Goal: Information Seeking & Learning: Check status

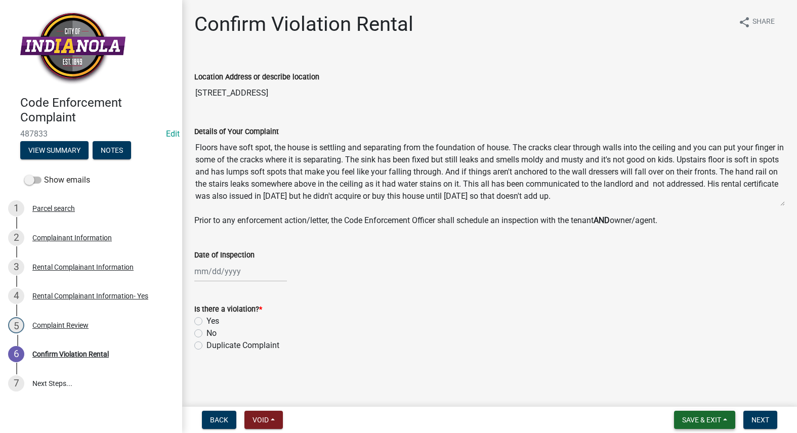
click at [703, 424] on span "Save & Exit" at bounding box center [701, 420] width 39 height 8
click at [702, 394] on button "Save & Exit" at bounding box center [694, 394] width 81 height 24
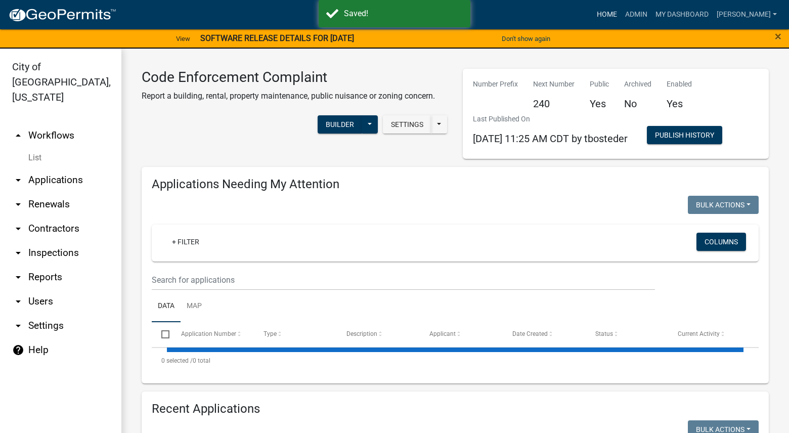
select select "3: 100"
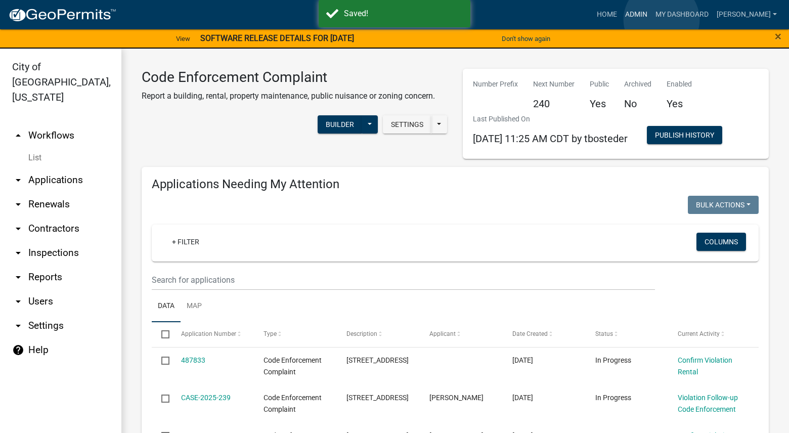
click at [652, 20] on link "Admin" at bounding box center [636, 14] width 30 height 19
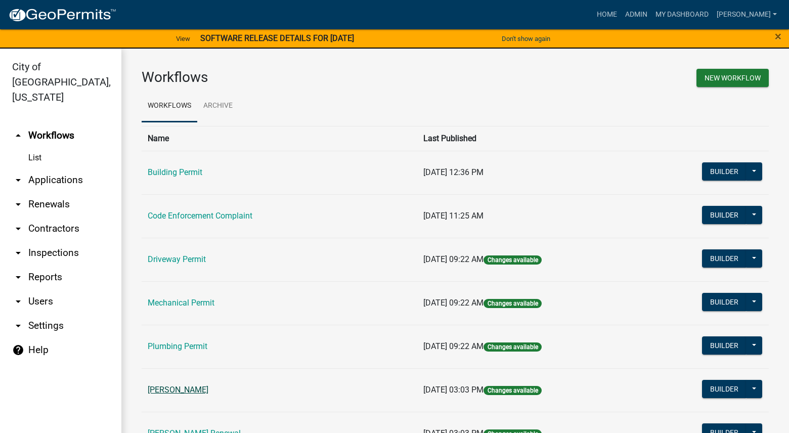
click at [202, 395] on link "[PERSON_NAME]" at bounding box center [178, 390] width 61 height 10
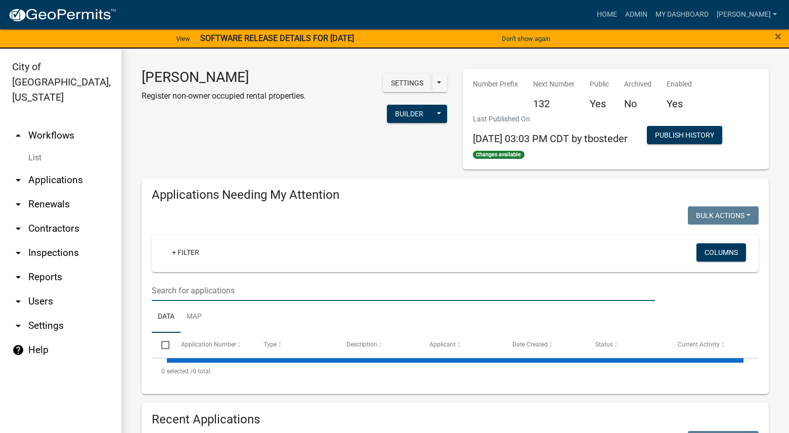
click at [220, 291] on input "text" at bounding box center [404, 290] width 504 height 21
select select "3: 100"
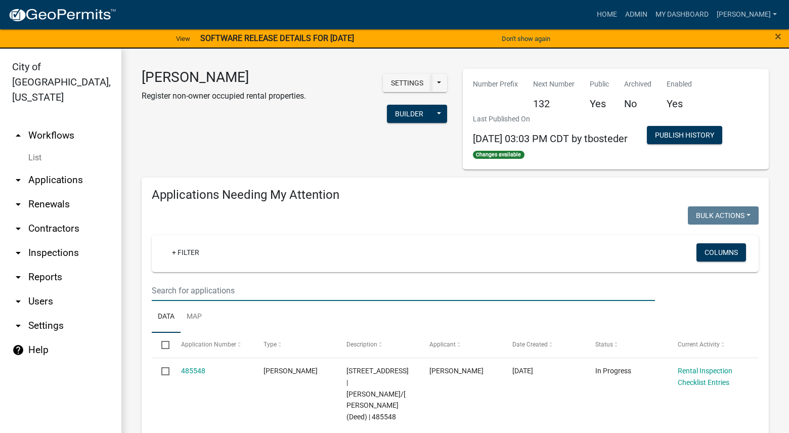
type input "schedule"
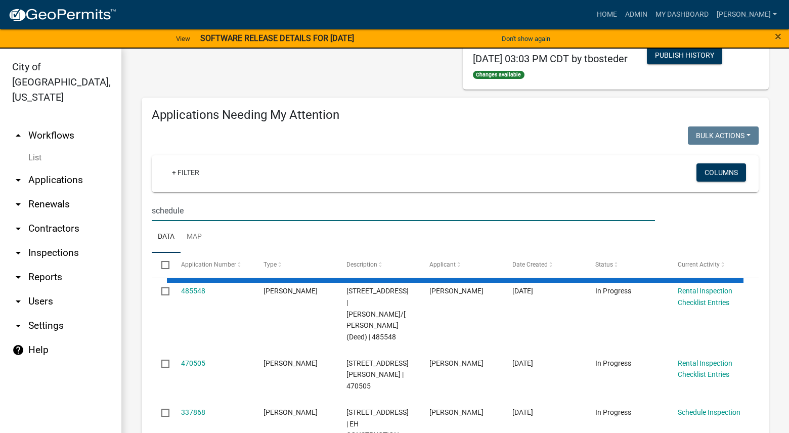
scroll to position [202, 0]
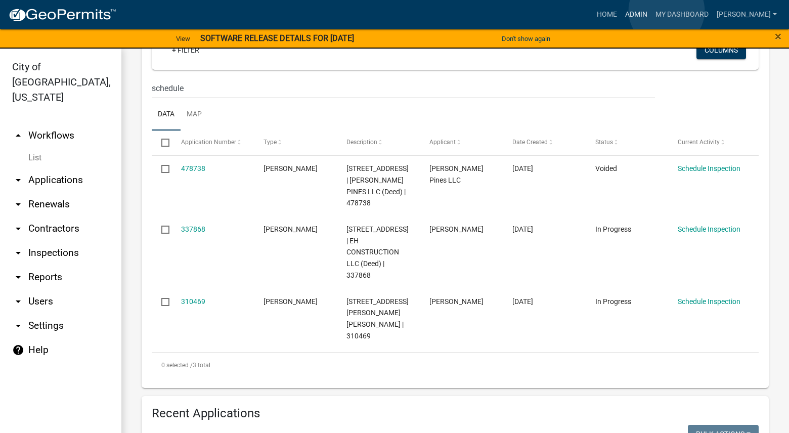
click at [652, 11] on link "Admin" at bounding box center [636, 14] width 30 height 19
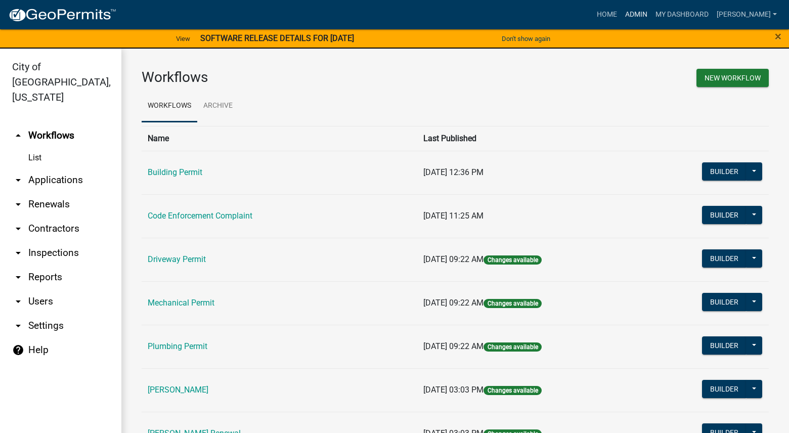
scroll to position [101, 0]
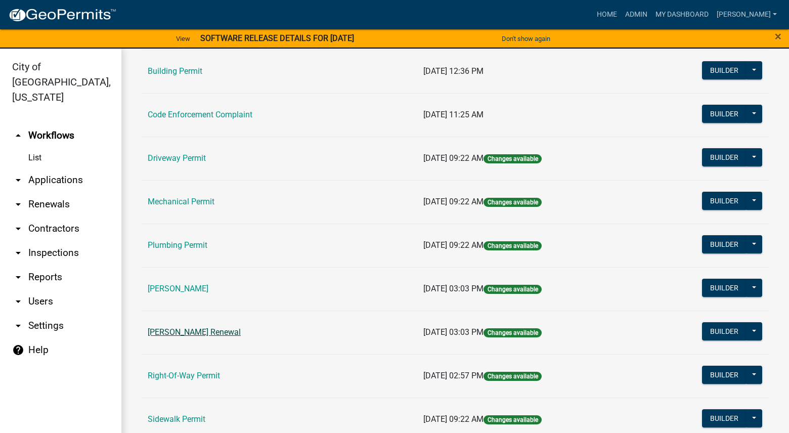
click at [197, 330] on link "[PERSON_NAME] Renewal" at bounding box center [194, 332] width 93 height 10
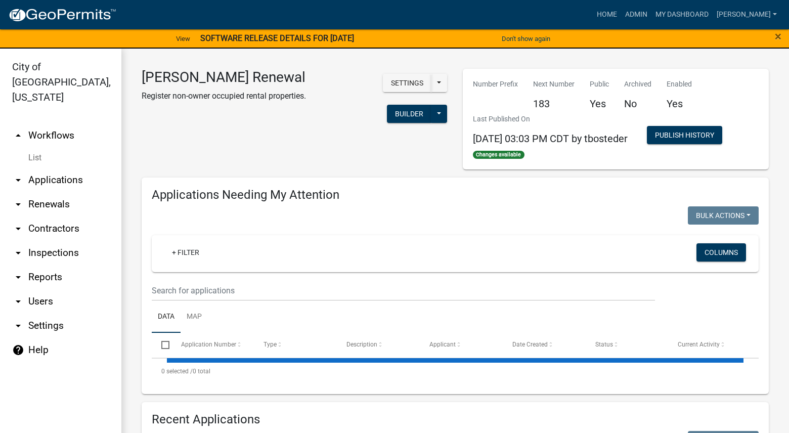
select select "3: 100"
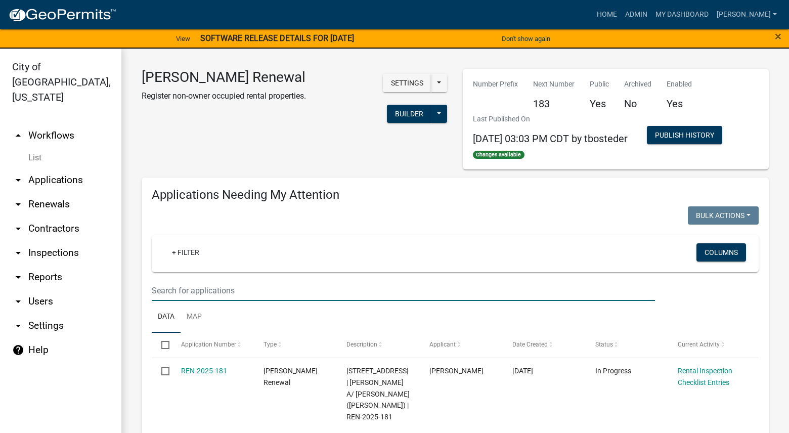
click at [228, 295] on input "text" at bounding box center [404, 290] width 504 height 21
type input "schedule"
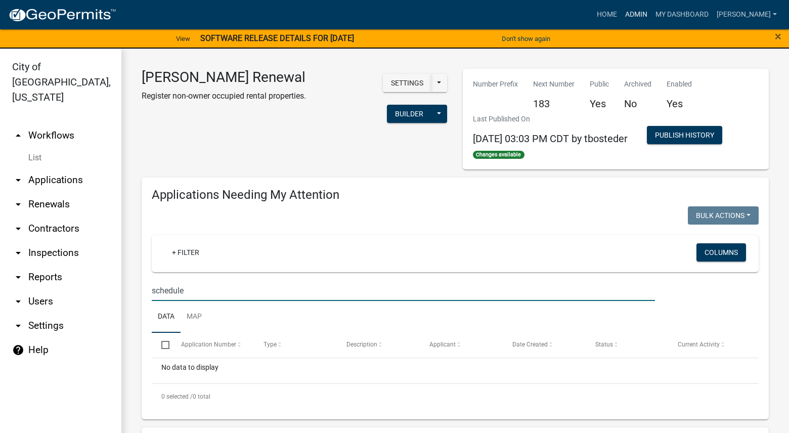
click at [652, 11] on link "Admin" at bounding box center [636, 14] width 30 height 19
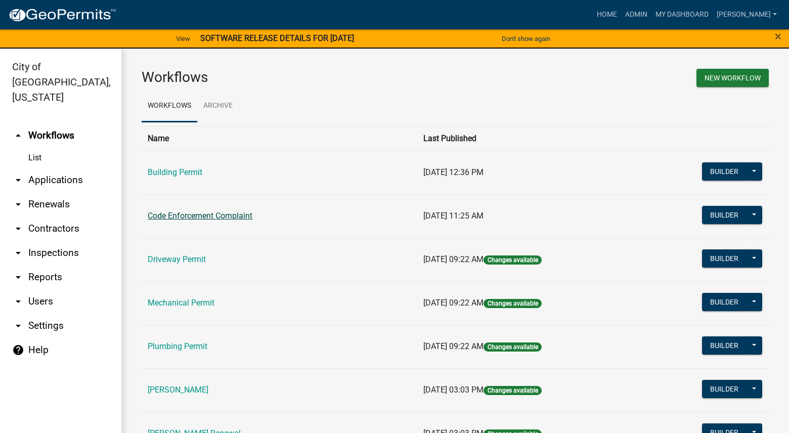
click at [245, 214] on link "Code Enforcement Complaint" at bounding box center [200, 216] width 105 height 10
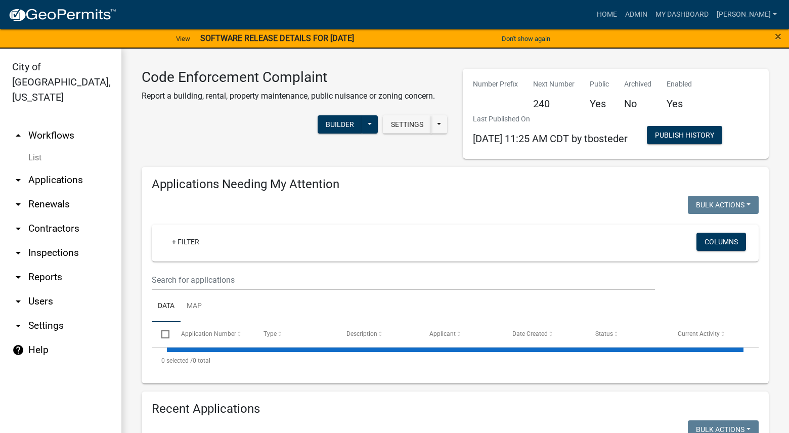
select select "3: 100"
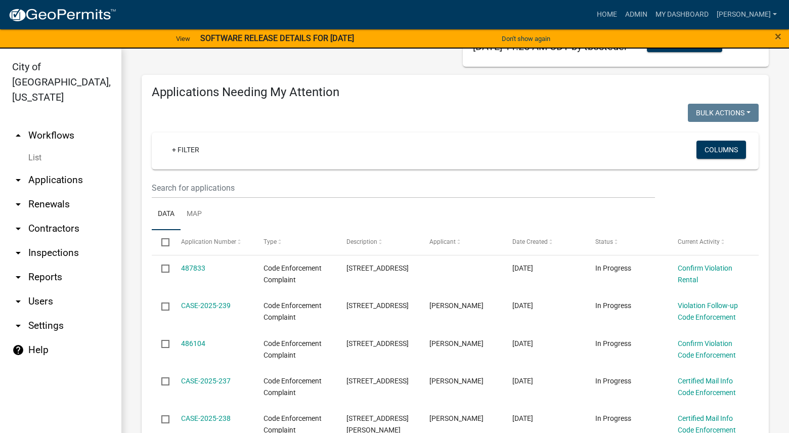
scroll to position [101, 0]
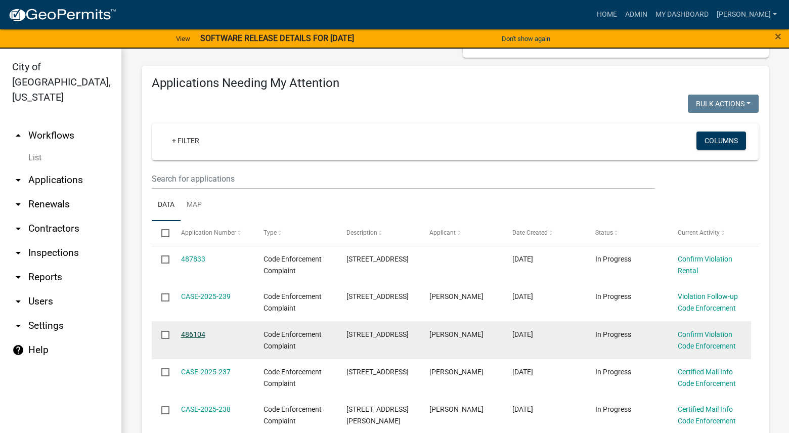
click at [185, 334] on link "486104" at bounding box center [193, 334] width 24 height 8
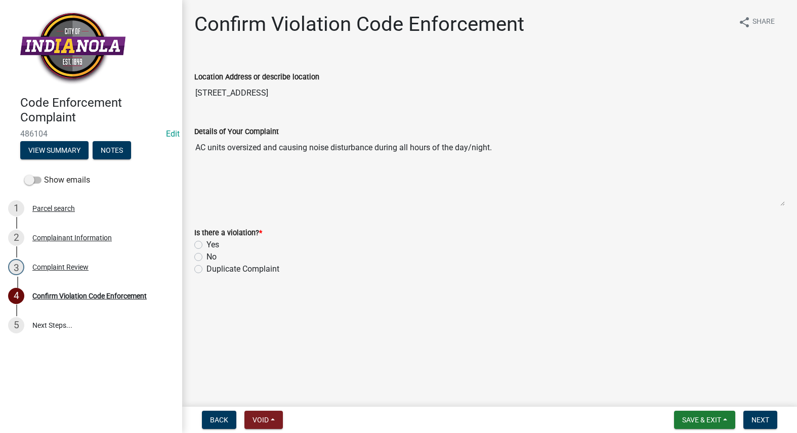
click at [206, 257] on label "No" at bounding box center [211, 257] width 10 height 12
click at [206, 257] on input "No" at bounding box center [209, 254] width 7 height 7
radio input "true"
drag, startPoint x: 747, startPoint y: 418, endPoint x: 753, endPoint y: 414, distance: 6.6
click at [751, 414] on button "Next" at bounding box center [760, 420] width 34 height 18
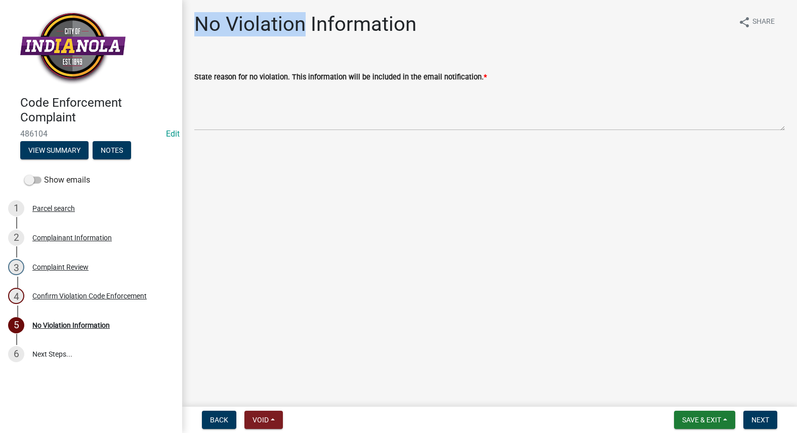
drag, startPoint x: 198, startPoint y: 24, endPoint x: 306, endPoint y: 29, distance: 108.4
click at [306, 29] on h1 "No Violation Information" at bounding box center [305, 24] width 222 height 24
copy h1 "No Violation"
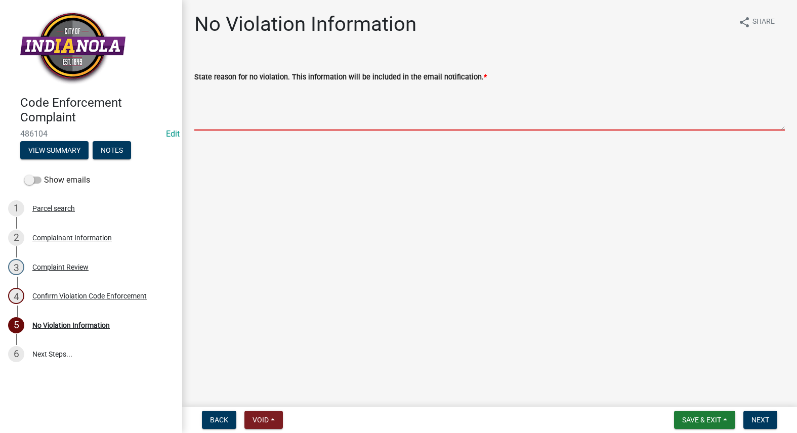
click at [248, 122] on textarea "State reason for no violation. This information will be included in the email n…" at bounding box center [489, 107] width 591 height 48
paste textarea "No Violation"
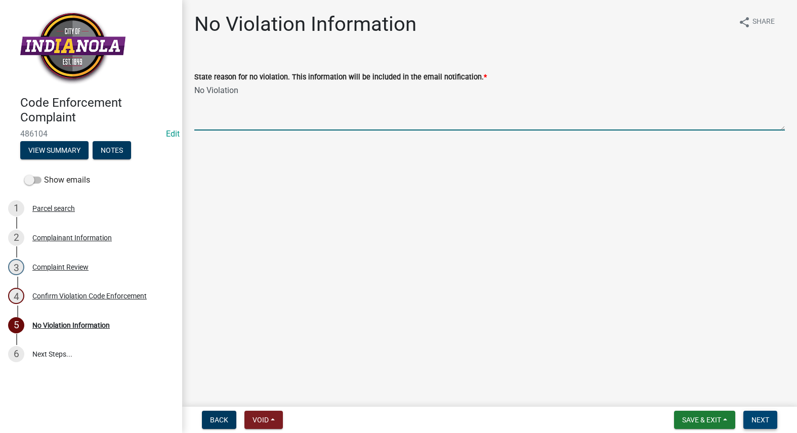
type textarea "No Violation"
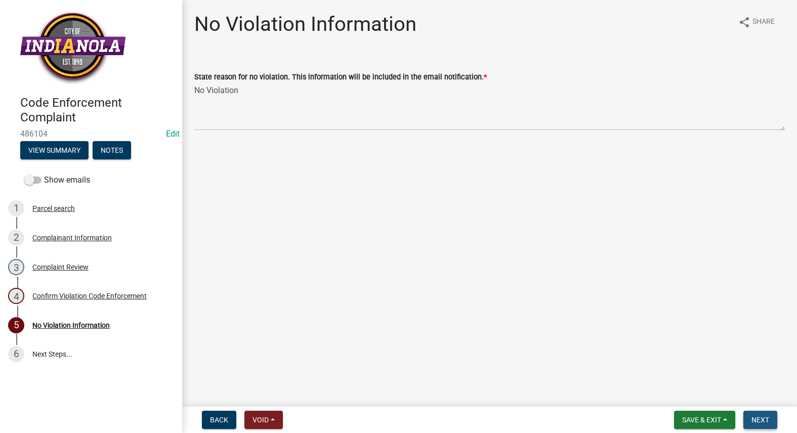
click at [766, 416] on span "Next" at bounding box center [761, 420] width 18 height 8
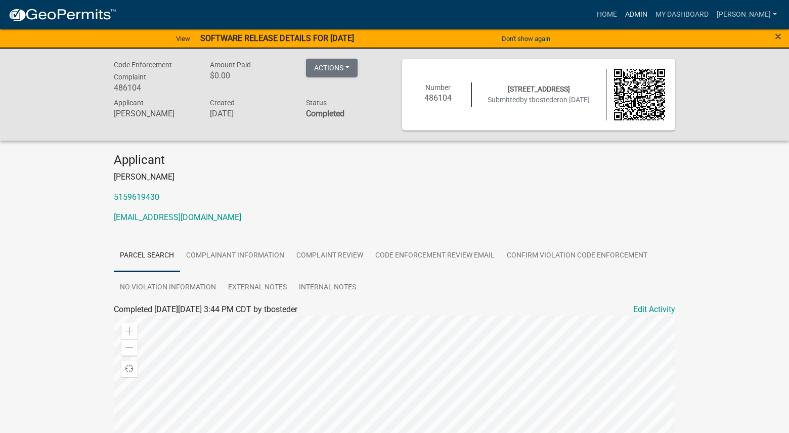
click at [652, 18] on link "Admin" at bounding box center [636, 14] width 30 height 19
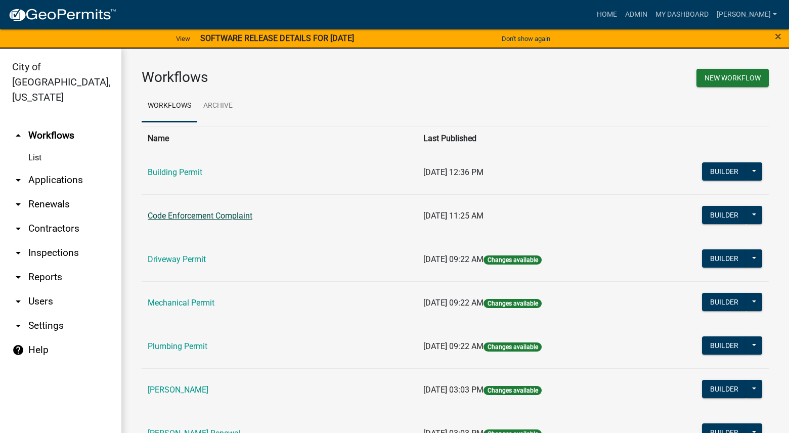
click at [245, 212] on link "Code Enforcement Complaint" at bounding box center [200, 216] width 105 height 10
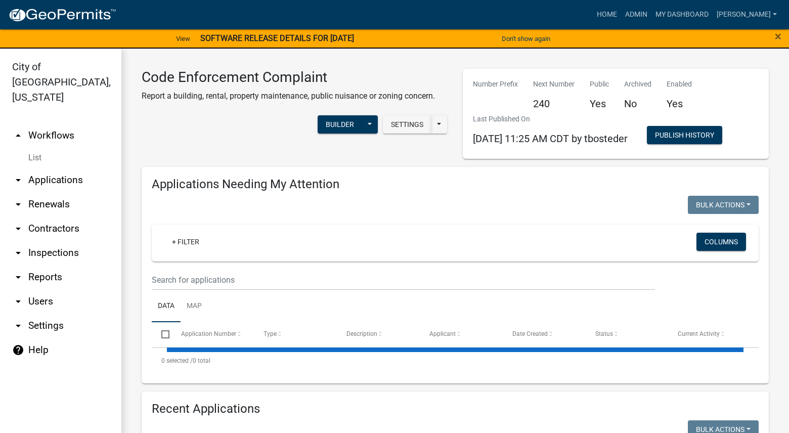
select select "3: 100"
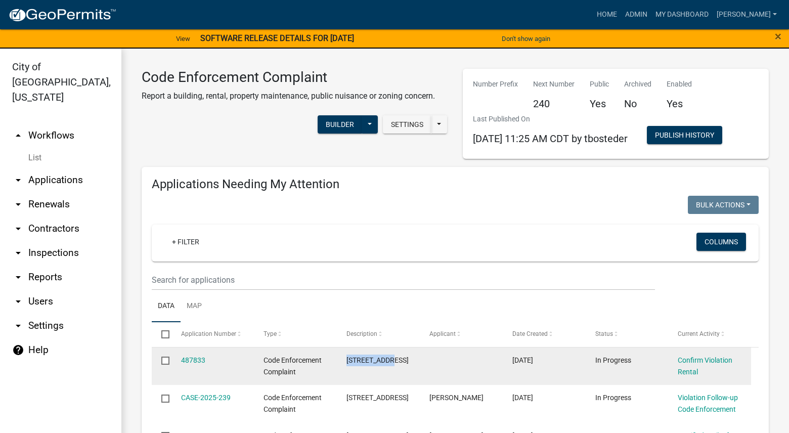
drag, startPoint x: 396, startPoint y: 358, endPoint x: 342, endPoint y: 370, distance: 54.9
click at [342, 370] on datatable-body-cell "[STREET_ADDRESS]" at bounding box center [378, 366] width 83 height 37
copy span "[STREET_ADDRESS]"
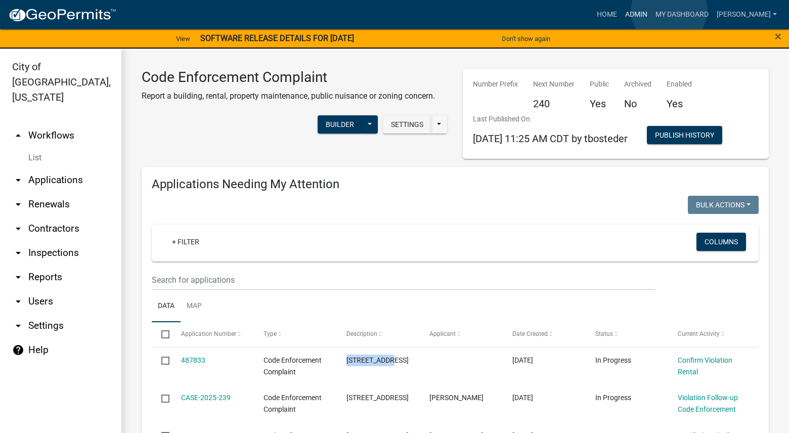
click at [652, 11] on link "Admin" at bounding box center [636, 14] width 30 height 19
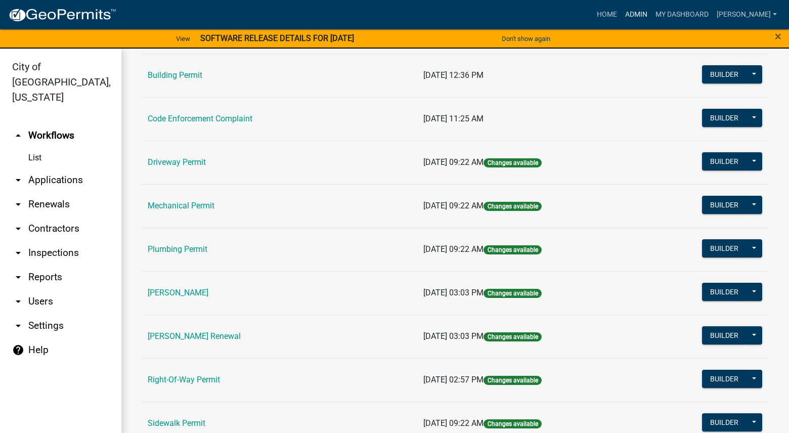
scroll to position [101, 0]
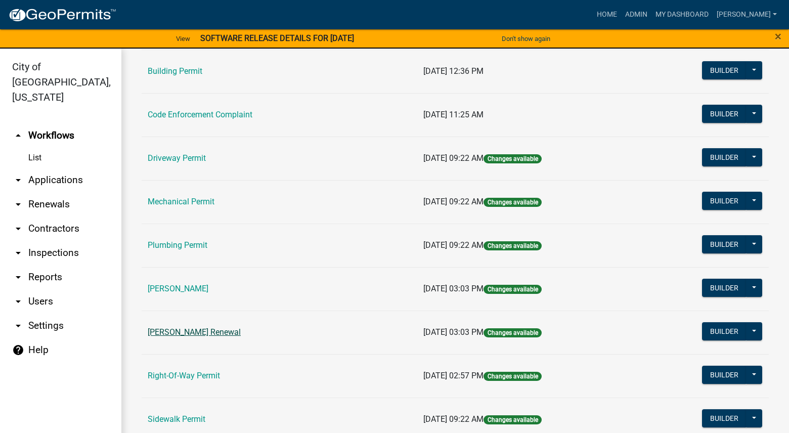
click at [214, 330] on link "[PERSON_NAME] Renewal" at bounding box center [194, 332] width 93 height 10
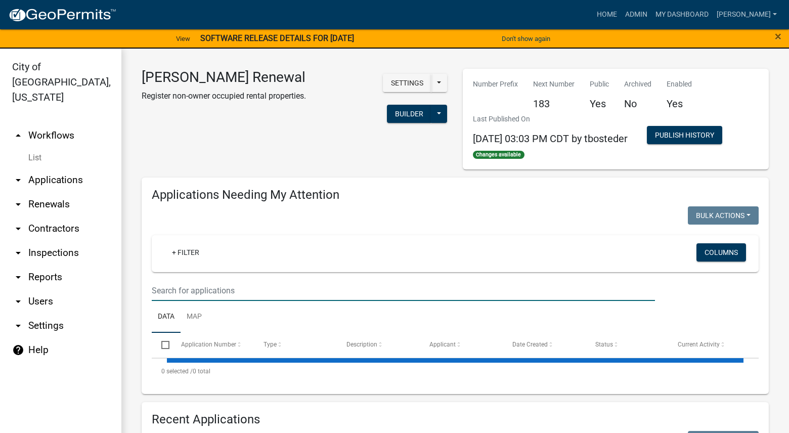
click at [232, 286] on input "text" at bounding box center [404, 290] width 504 height 21
select select "3: 100"
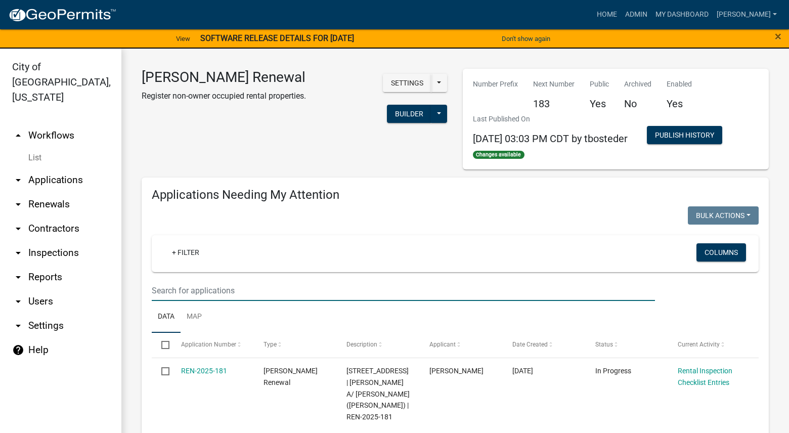
paste input "[STREET_ADDRESS]"
type input "[STREET_ADDRESS]"
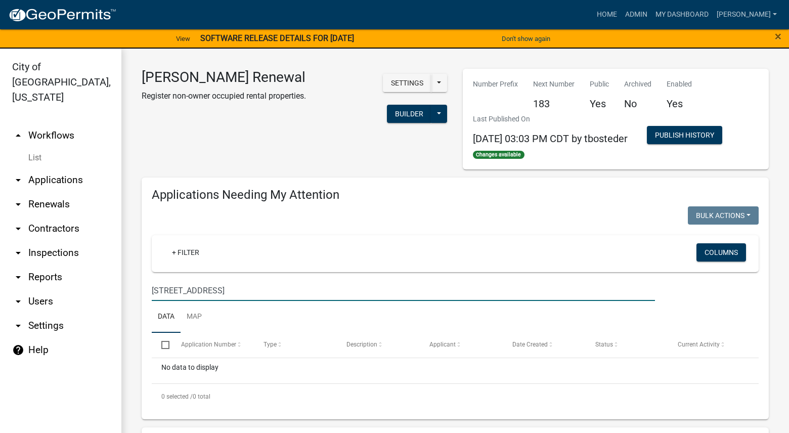
scroll to position [304, 0]
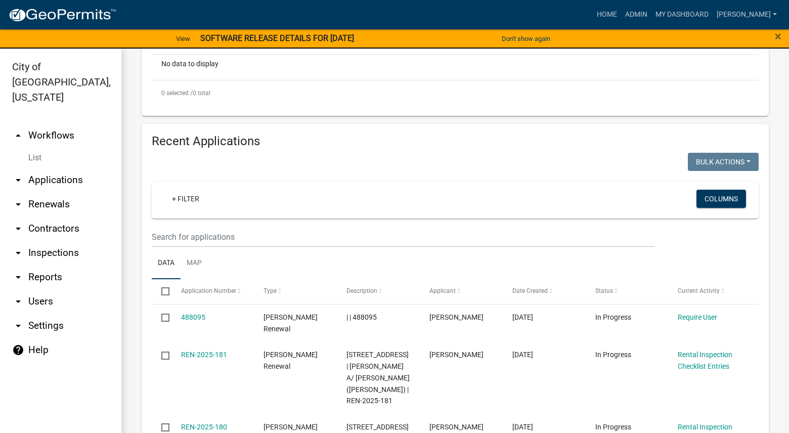
click at [314, 223] on wm-filter-builder "+ Filter Columns" at bounding box center [455, 215] width 607 height 66
drag, startPoint x: 314, startPoint y: 222, endPoint x: 313, endPoint y: 233, distance: 11.1
click at [313, 233] on input "text" at bounding box center [404, 237] width 504 height 21
paste input "[STREET_ADDRESS]"
type input "[STREET_ADDRESS]"
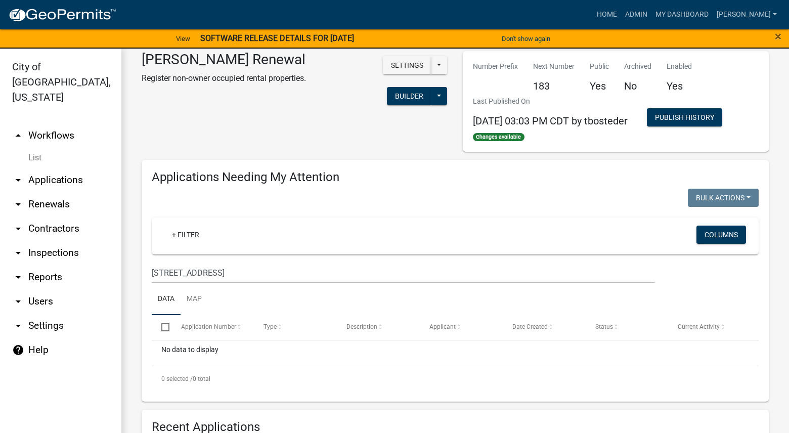
scroll to position [0, 0]
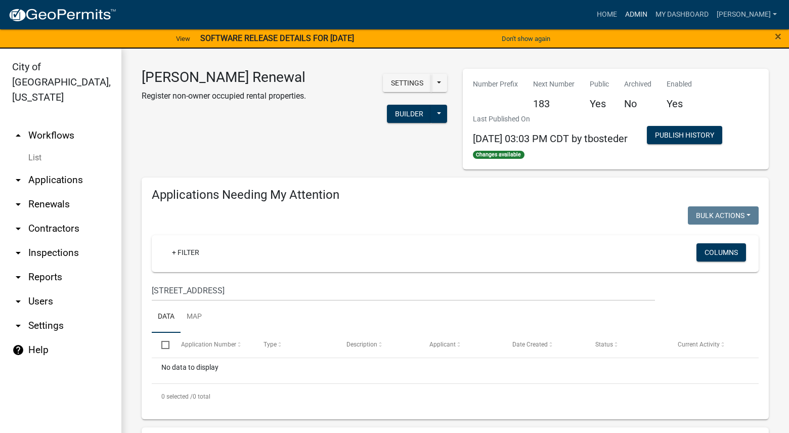
click at [652, 13] on link "Admin" at bounding box center [636, 14] width 30 height 19
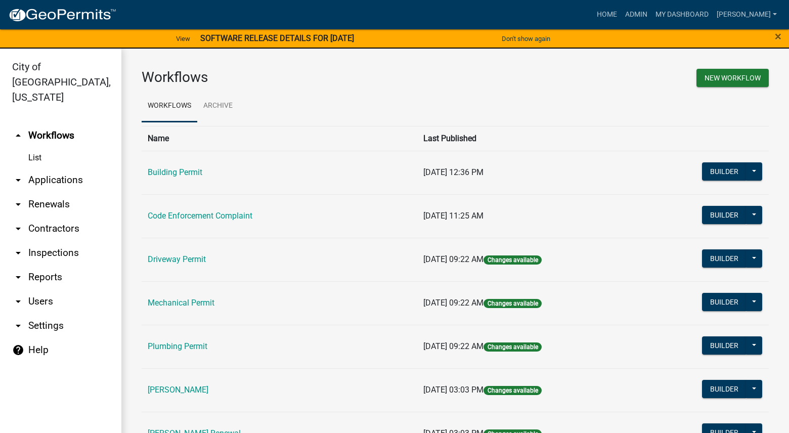
click at [176, 386] on link "[PERSON_NAME]" at bounding box center [178, 390] width 61 height 10
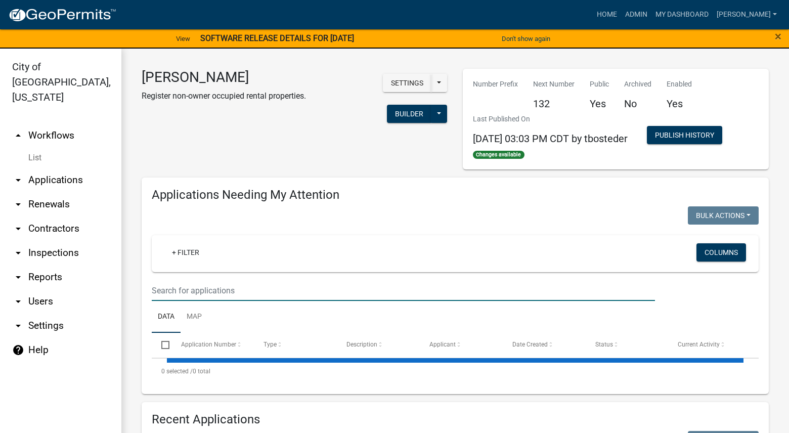
click at [231, 290] on input "text" at bounding box center [404, 290] width 504 height 21
select select "3: 100"
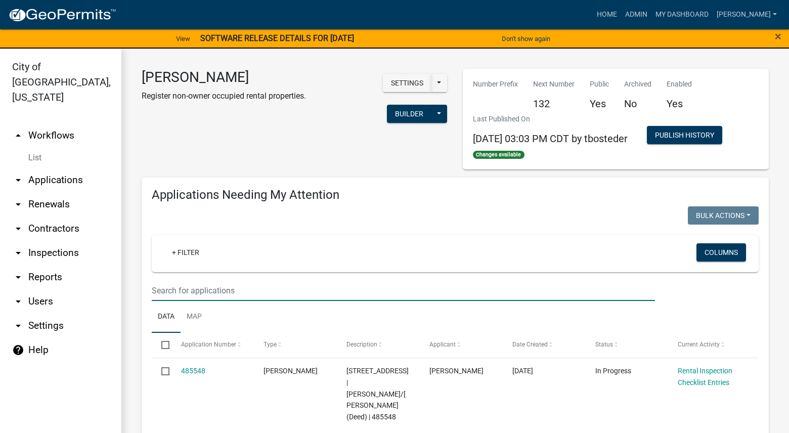
paste input "[STREET_ADDRESS]"
type input "[STREET_ADDRESS]"
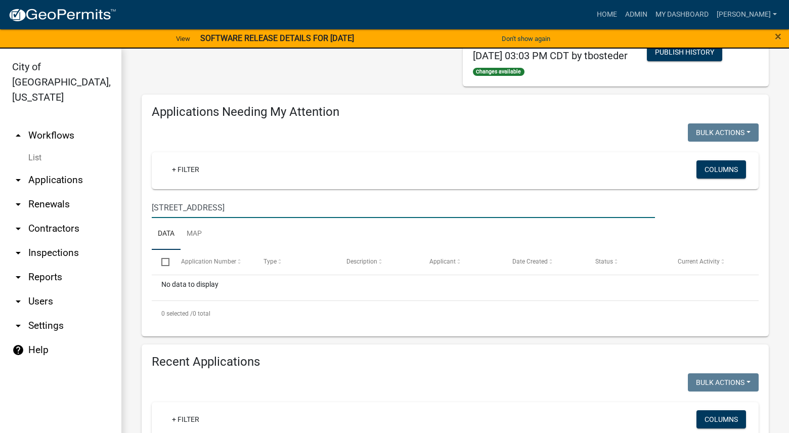
scroll to position [304, 0]
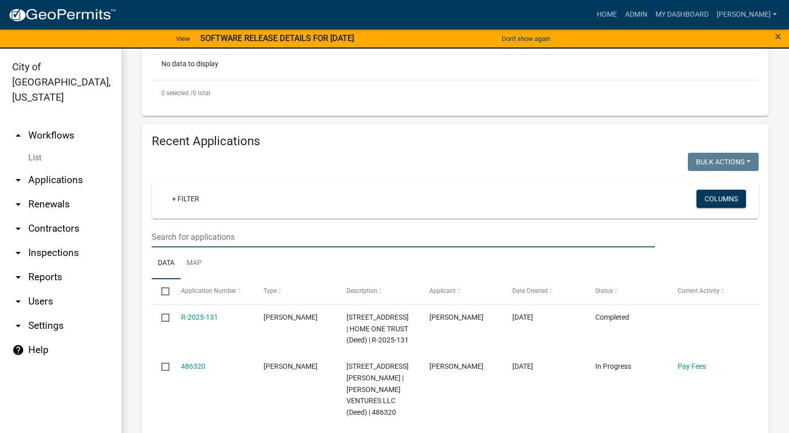
click at [372, 236] on input "text" at bounding box center [404, 237] width 504 height 21
paste input "[STREET_ADDRESS]"
type input "[STREET_ADDRESS]"
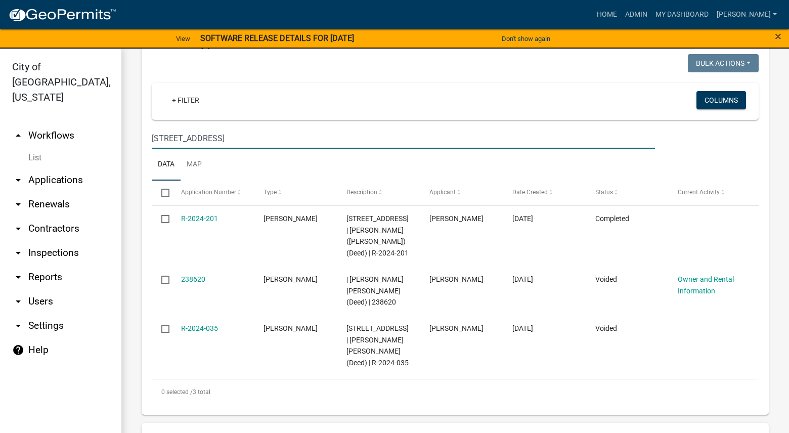
scroll to position [405, 0]
